Goal: Book appointment/travel/reservation

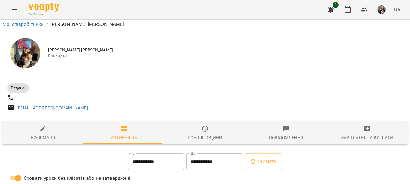
scroll to position [90, 0]
click at [350, 9] on icon "button" at bounding box center [347, 9] width 7 height 7
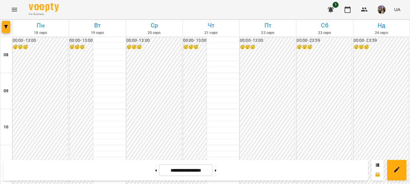
scroll to position [150, 0]
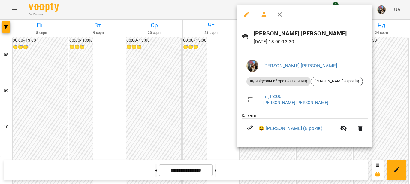
click at [217, 103] on div at bounding box center [205, 92] width 410 height 184
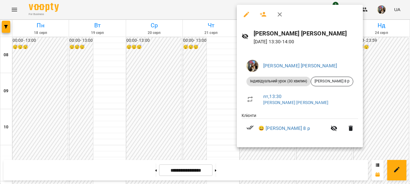
click at [204, 110] on div at bounding box center [205, 92] width 410 height 184
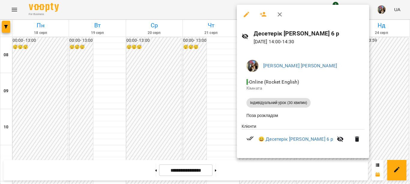
click at [215, 108] on div at bounding box center [205, 92] width 410 height 184
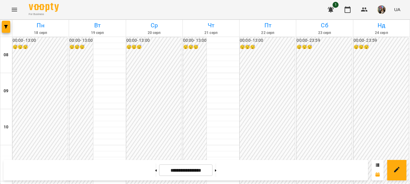
scroll to position [180, 0]
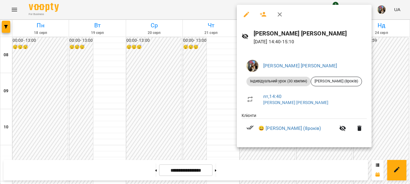
click at [218, 77] on div at bounding box center [205, 92] width 410 height 184
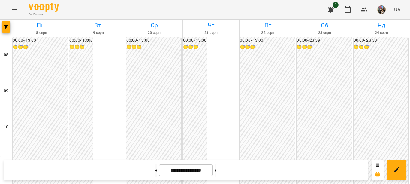
scroll to position [210, 0]
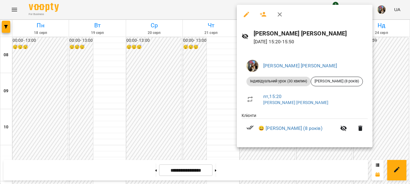
click at [221, 57] on div at bounding box center [205, 92] width 410 height 184
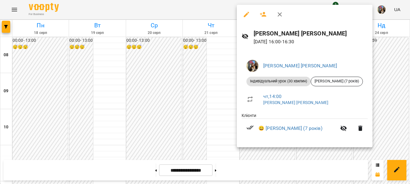
click at [218, 55] on div at bounding box center [205, 92] width 410 height 184
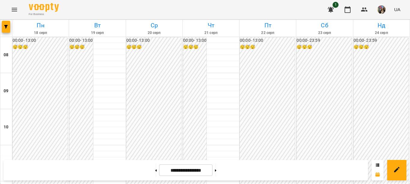
scroll to position [150, 0]
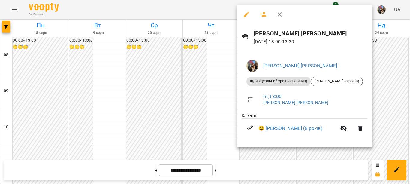
click at [216, 101] on div at bounding box center [205, 92] width 410 height 184
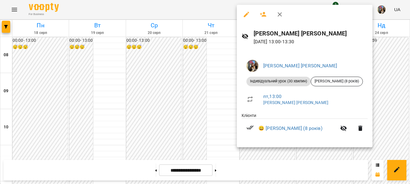
click at [204, 120] on div at bounding box center [205, 92] width 410 height 184
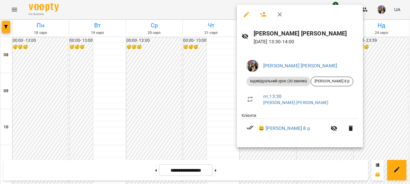
click at [212, 115] on div at bounding box center [205, 92] width 410 height 184
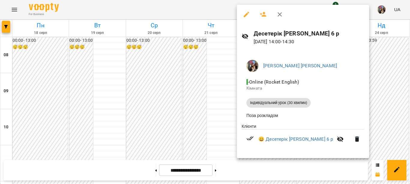
click at [214, 114] on div at bounding box center [205, 92] width 410 height 184
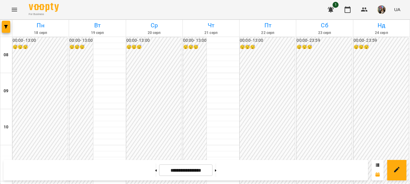
scroll to position [180, 0]
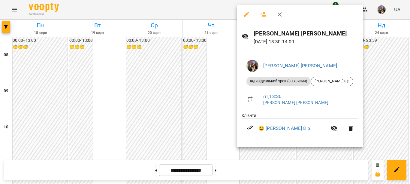
click at [223, 66] on div at bounding box center [205, 92] width 410 height 184
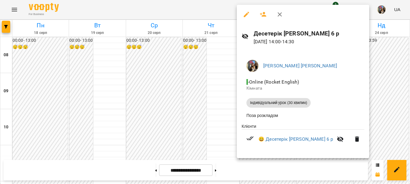
click at [215, 77] on div at bounding box center [205, 92] width 410 height 184
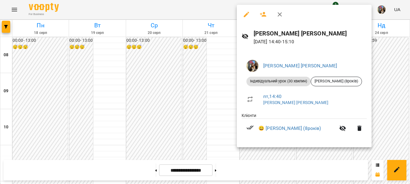
click at [213, 78] on div at bounding box center [205, 92] width 410 height 184
